Goal: Task Accomplishment & Management: Use online tool/utility

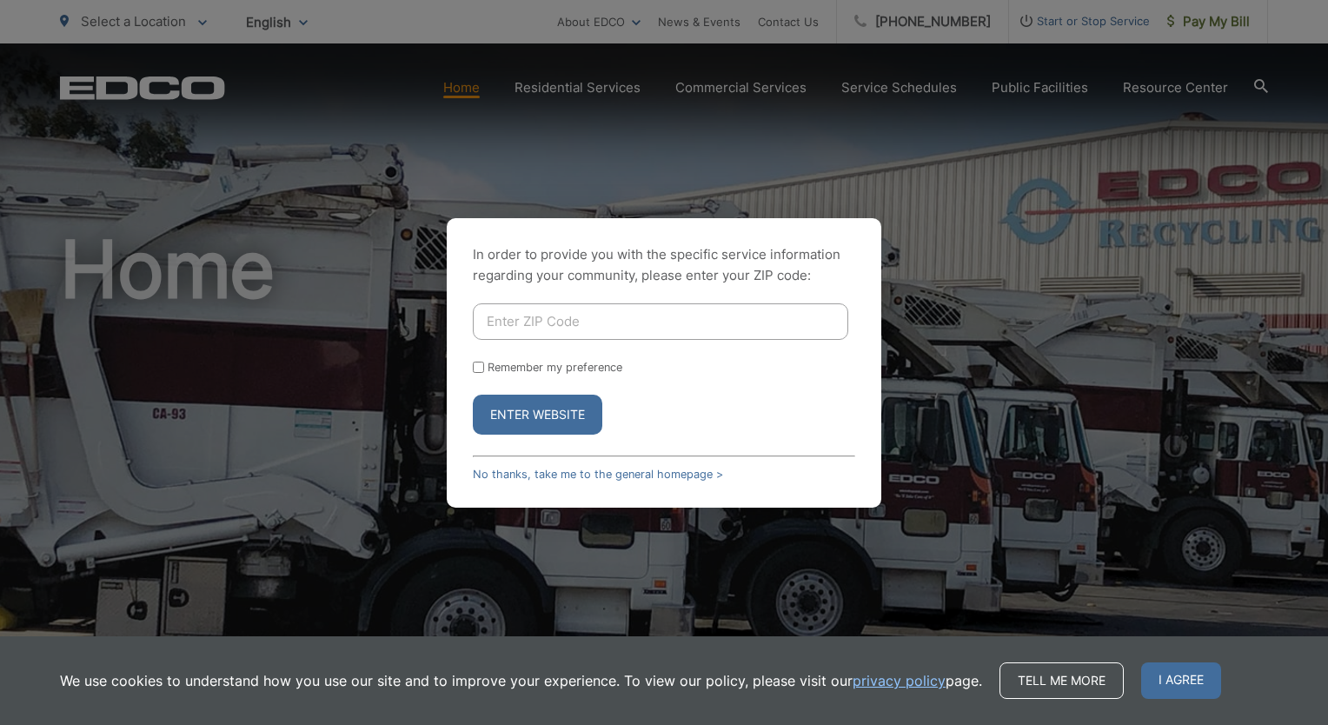
click at [573, 315] on input "Enter ZIP Code" at bounding box center [660, 321] width 375 height 36
type input "92078"
click at [476, 368] on input "Remember my preference" at bounding box center [478, 366] width 11 height 11
checkbox input "true"
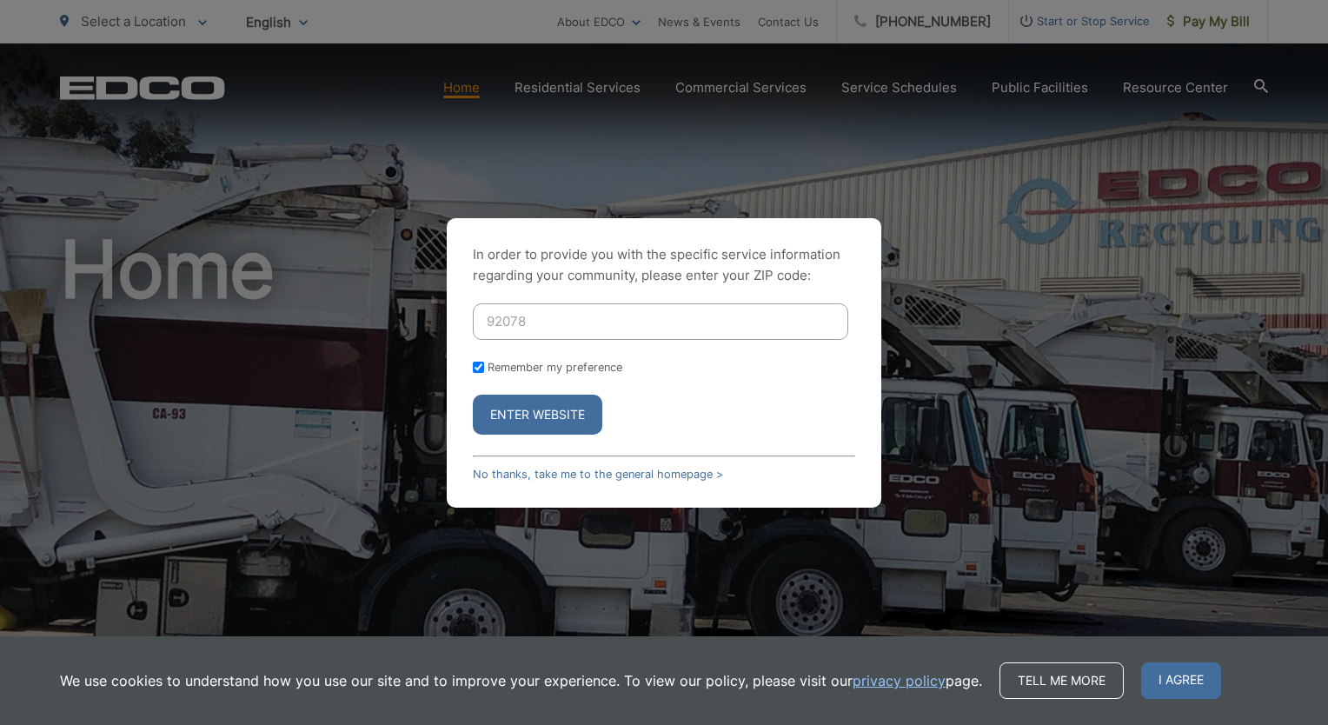
click at [529, 417] on button "Enter Website" at bounding box center [537, 414] width 129 height 40
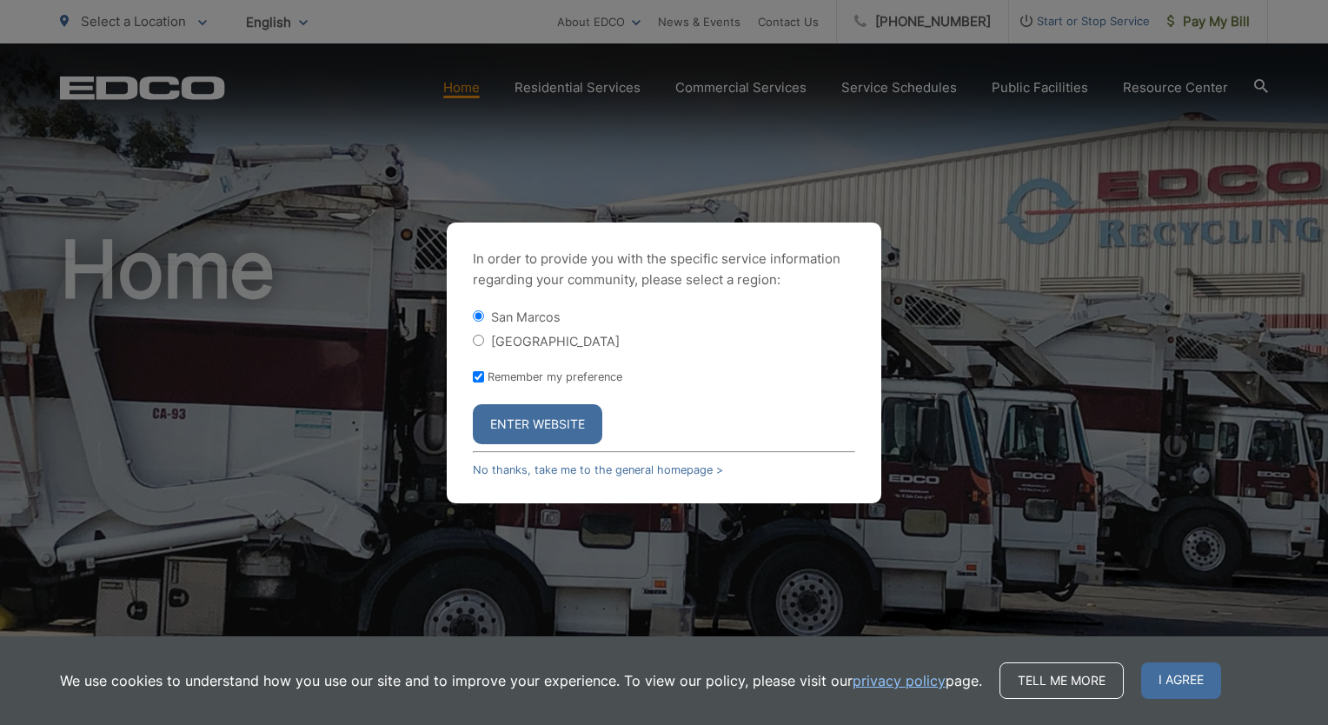
click at [533, 419] on button "Enter Website" at bounding box center [537, 424] width 129 height 40
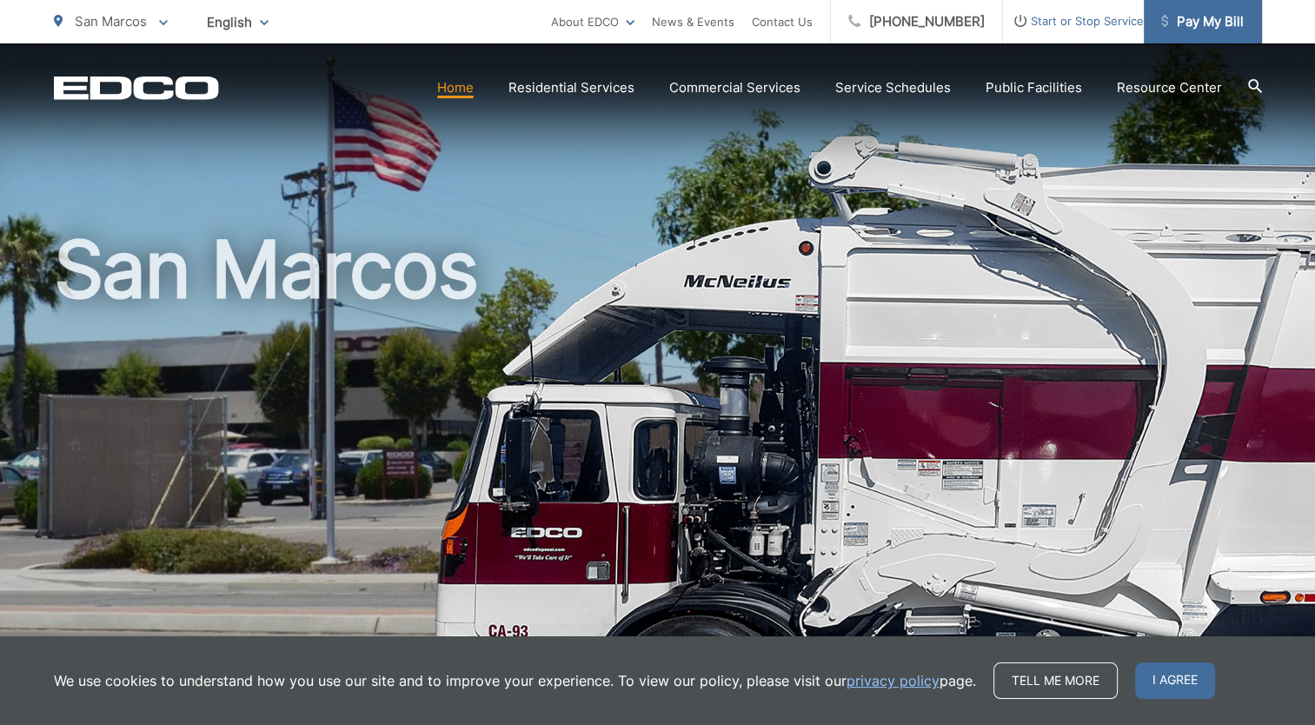
click at [1198, 22] on span "Pay My Bill" at bounding box center [1202, 21] width 83 height 21
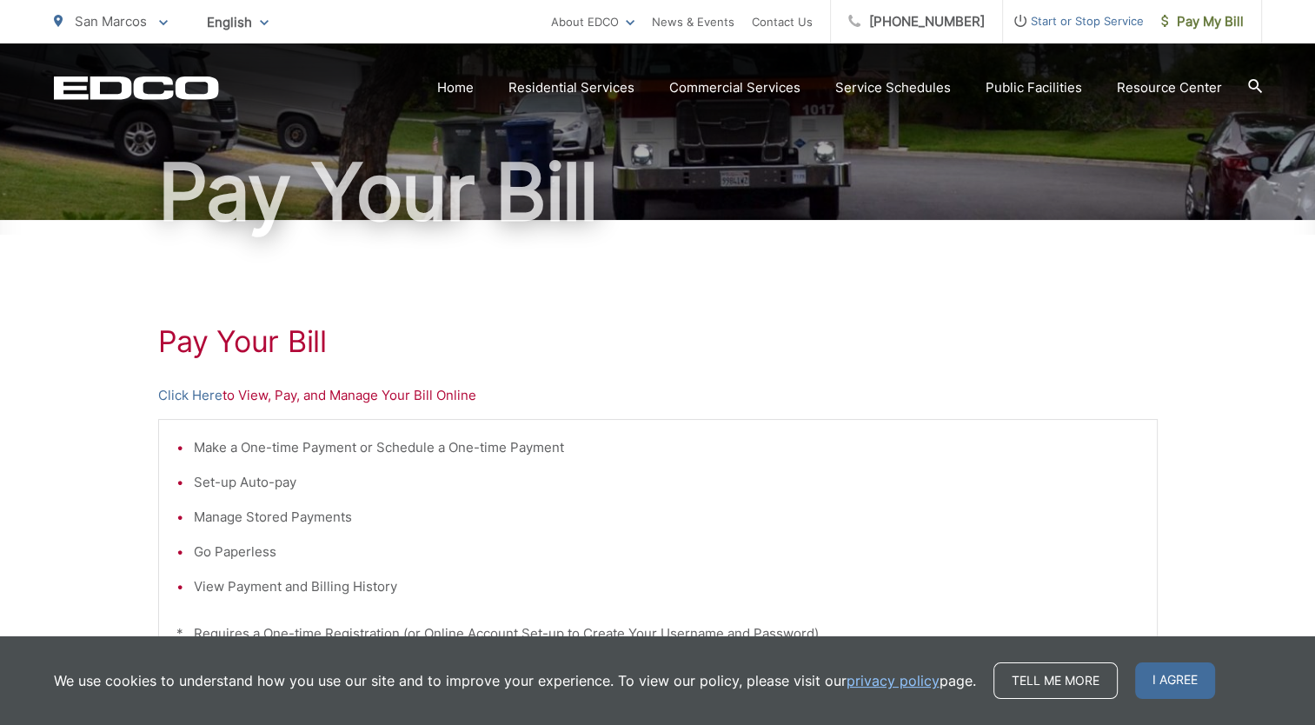
scroll to position [174, 0]
